Goal: Transaction & Acquisition: Purchase product/service

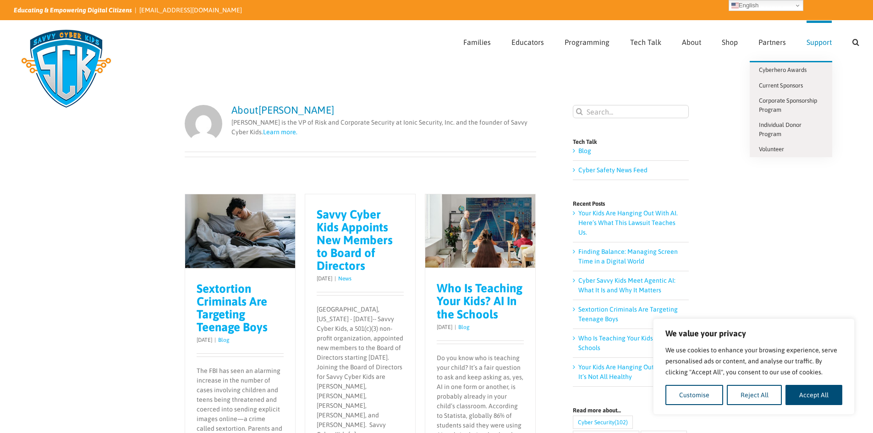
click at [817, 40] on span "Support" at bounding box center [819, 42] width 25 height 7
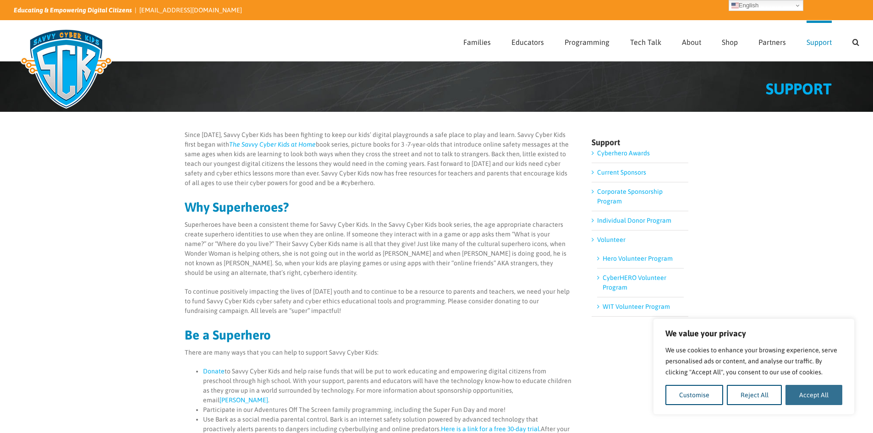
click at [827, 392] on button "Accept All" at bounding box center [814, 395] width 57 height 20
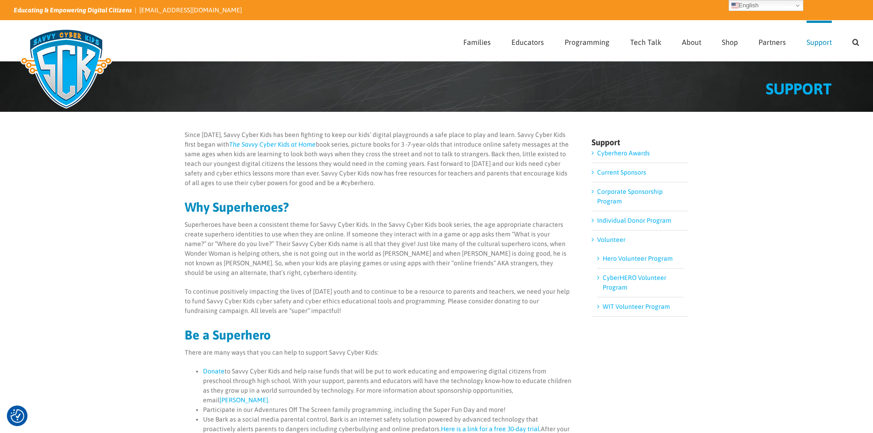
checkbox input "true"
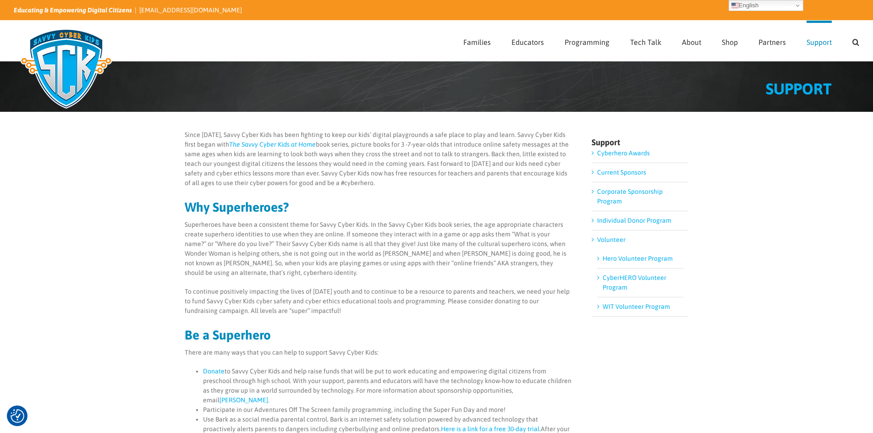
click at [213, 373] on link "Donate" at bounding box center [214, 371] width 22 height 7
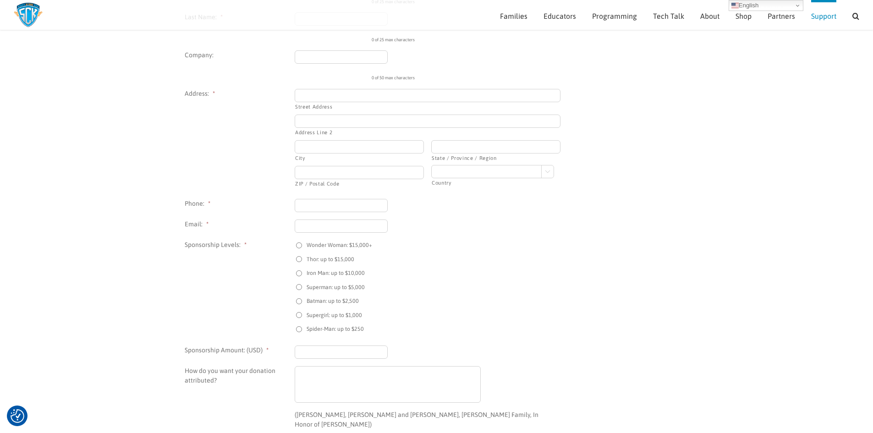
scroll to position [351, 0]
